Goal: Task Accomplishment & Management: Manage account settings

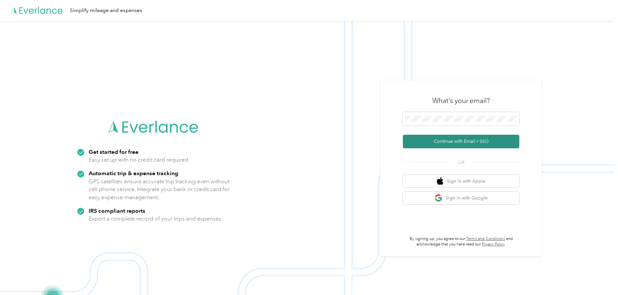
click at [444, 140] on button "Continue with Email / SSO" at bounding box center [461, 142] width 116 height 14
click at [468, 140] on button "Continue with Email / SSO" at bounding box center [461, 142] width 116 height 14
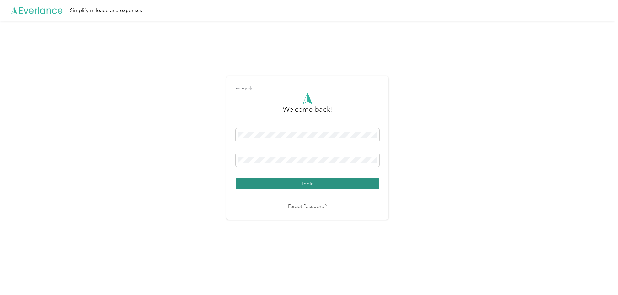
click at [320, 181] on button "Login" at bounding box center [307, 183] width 144 height 11
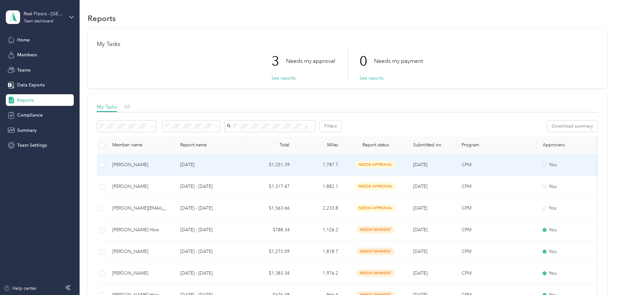
click at [107, 170] on td at bounding box center [102, 165] width 10 height 22
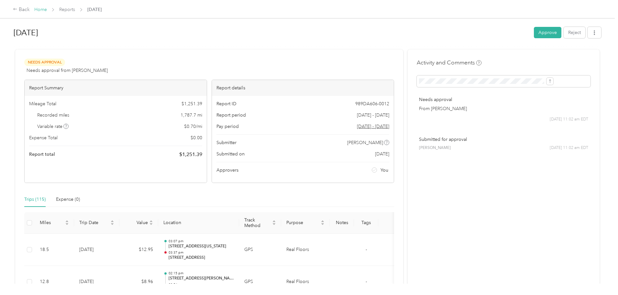
click at [92, 7] on div "Back Home Reports [DATE]" at bounding box center [57, 10] width 89 height 8
click at [75, 9] on link "Reports" at bounding box center [67, 9] width 16 height 5
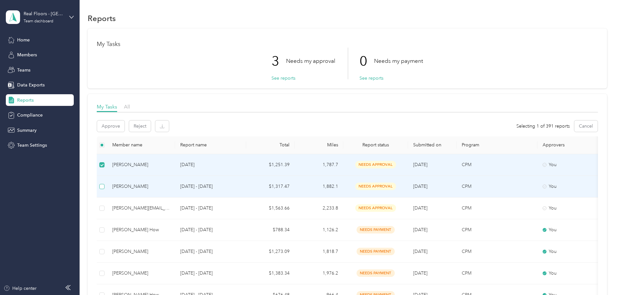
click at [104, 189] on label at bounding box center [101, 186] width 5 height 7
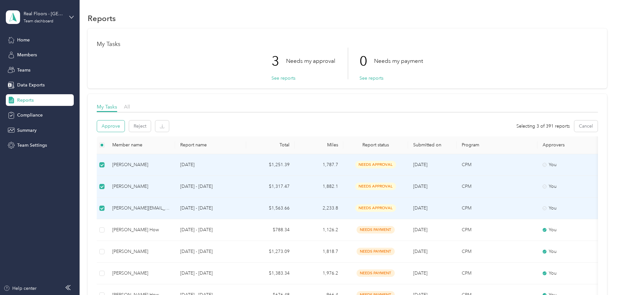
click at [125, 130] on button "Approve" at bounding box center [110, 125] width 27 height 11
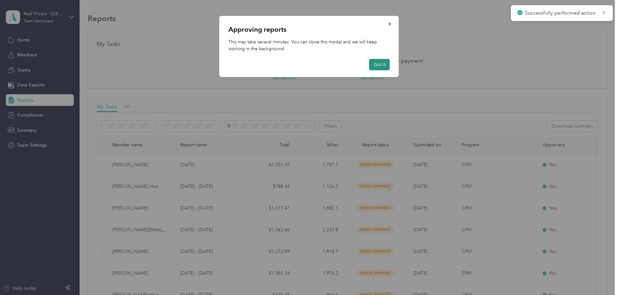
click at [381, 63] on button "Got it" at bounding box center [379, 64] width 21 height 11
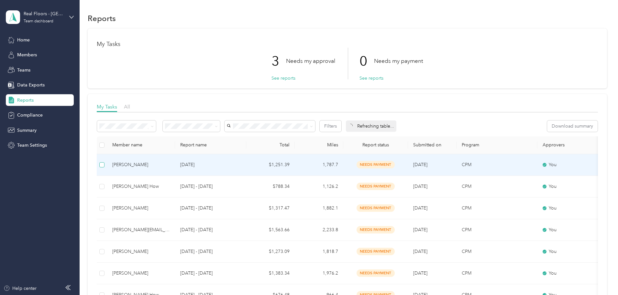
click at [104, 167] on label at bounding box center [101, 164] width 5 height 7
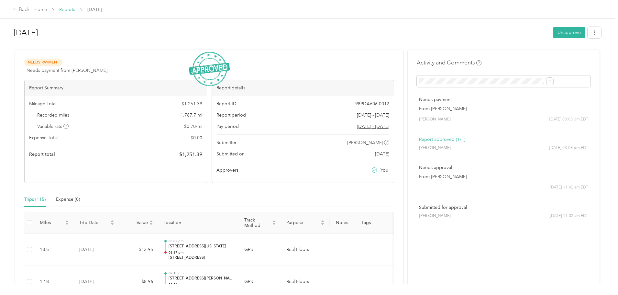
click at [75, 8] on link "Reports" at bounding box center [67, 9] width 16 height 5
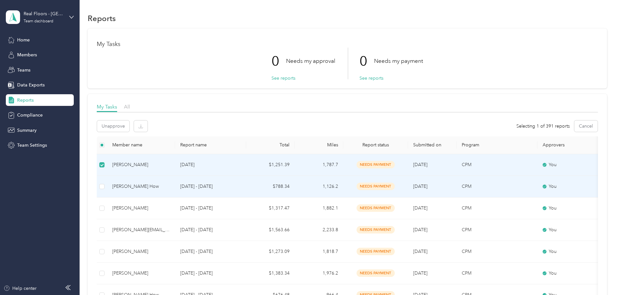
click at [107, 186] on td at bounding box center [102, 187] width 10 height 22
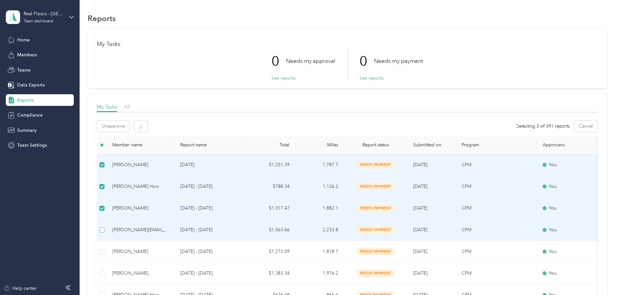
click at [104, 233] on label at bounding box center [101, 229] width 5 height 7
click at [104, 226] on label at bounding box center [101, 229] width 5 height 7
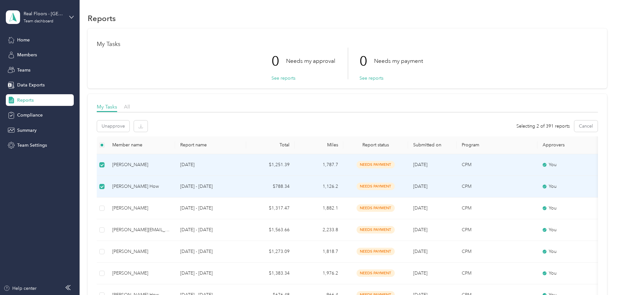
click at [107, 185] on td at bounding box center [102, 187] width 10 height 22
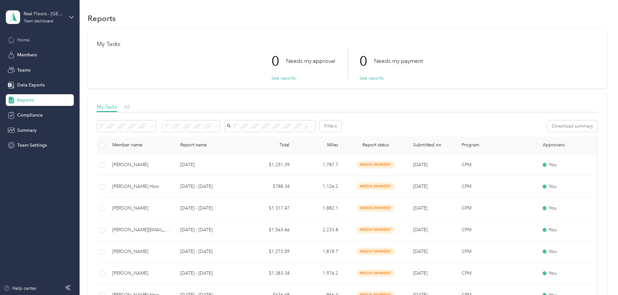
click at [39, 38] on div "Home" at bounding box center [40, 40] width 68 height 12
